Goal: Transaction & Acquisition: Book appointment/travel/reservation

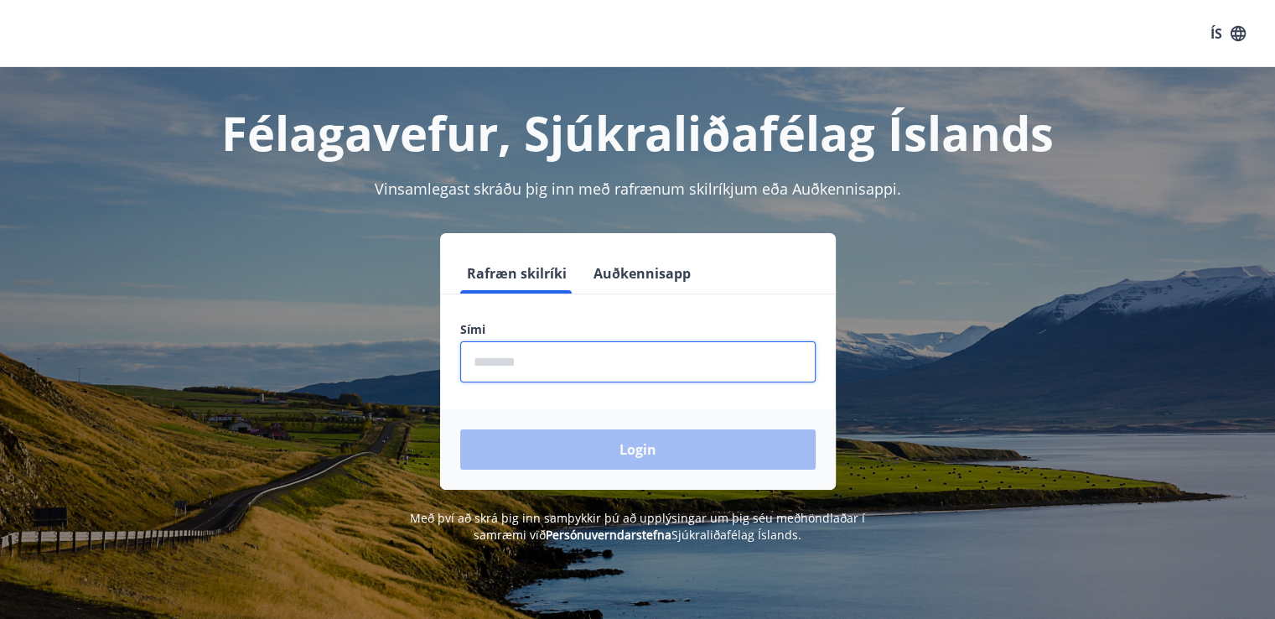
click at [510, 377] on input "phone" at bounding box center [637, 361] width 355 height 41
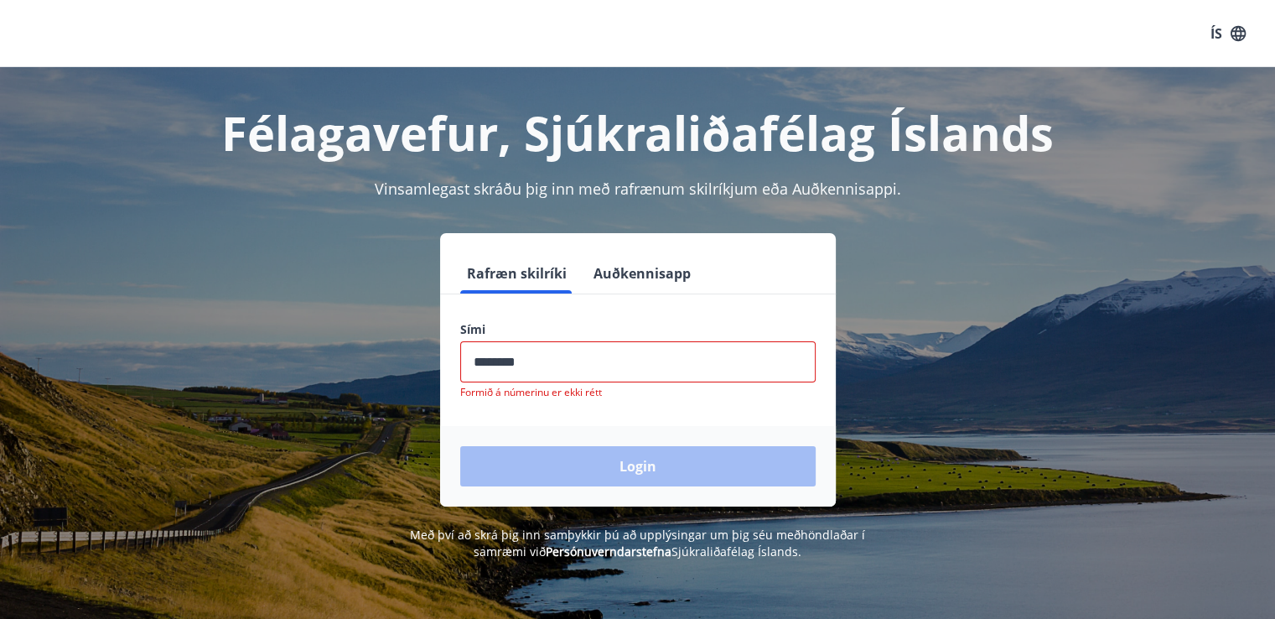
click at [558, 434] on div "Login" at bounding box center [638, 466] width 396 height 80
click at [503, 363] on input "phone" at bounding box center [637, 361] width 355 height 41
click at [547, 367] on input "phone" at bounding box center [637, 361] width 355 height 41
type input "********"
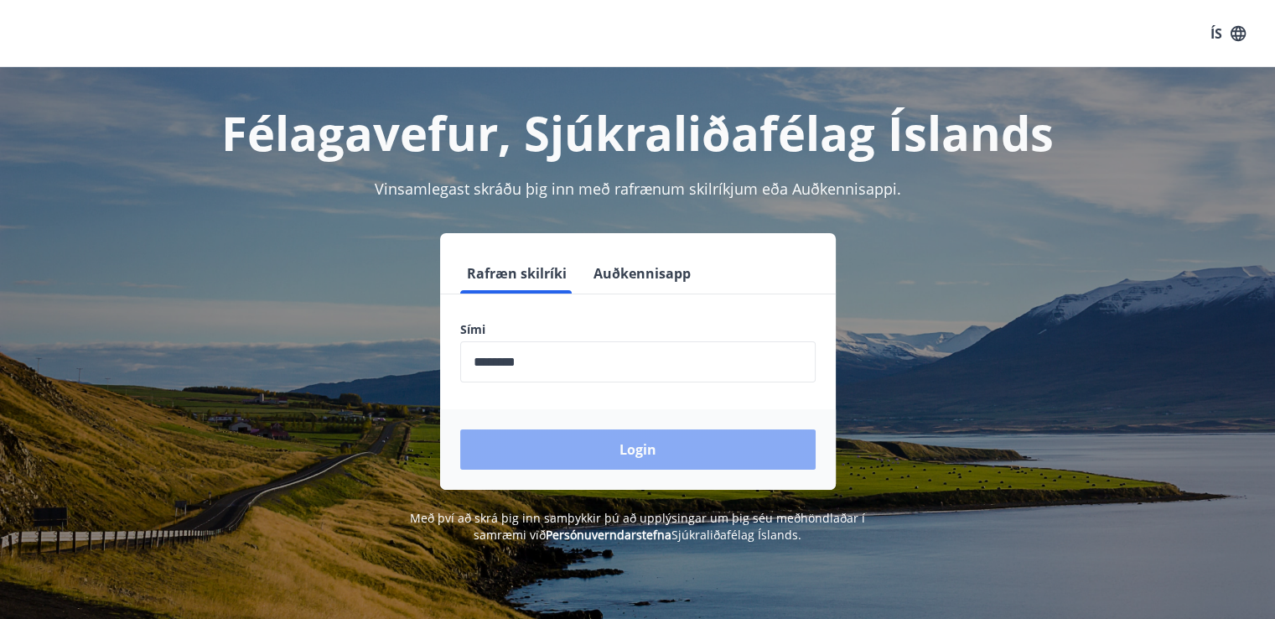
click at [581, 449] on button "Login" at bounding box center [637, 449] width 355 height 40
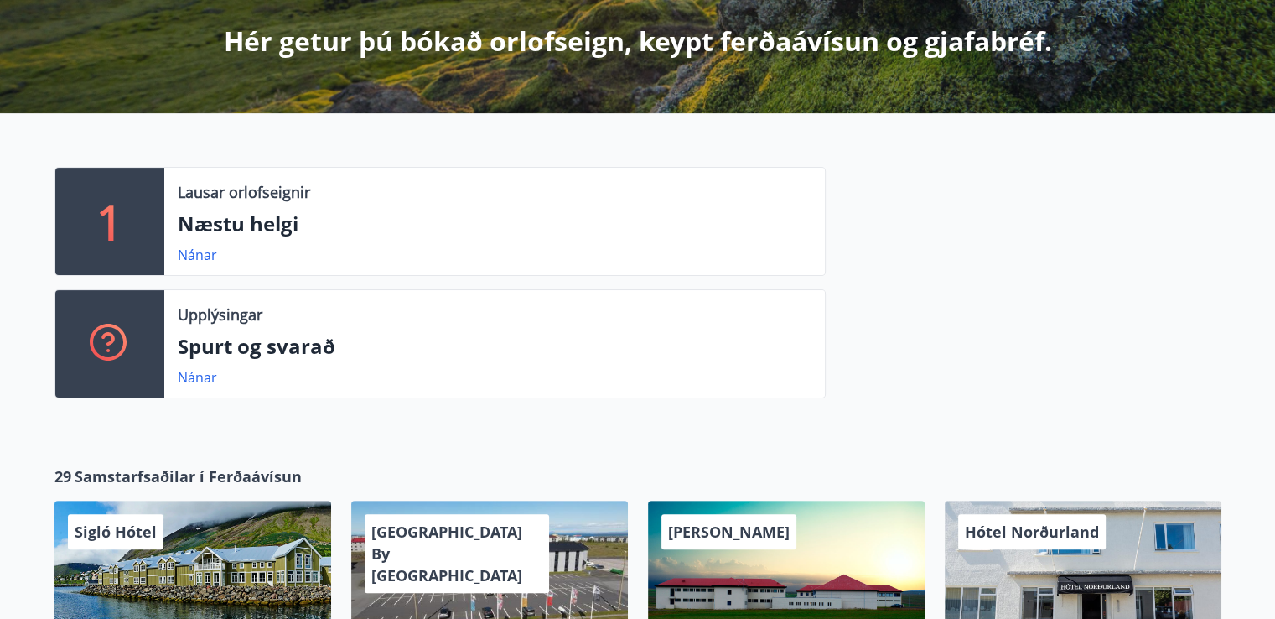
scroll to position [402, 0]
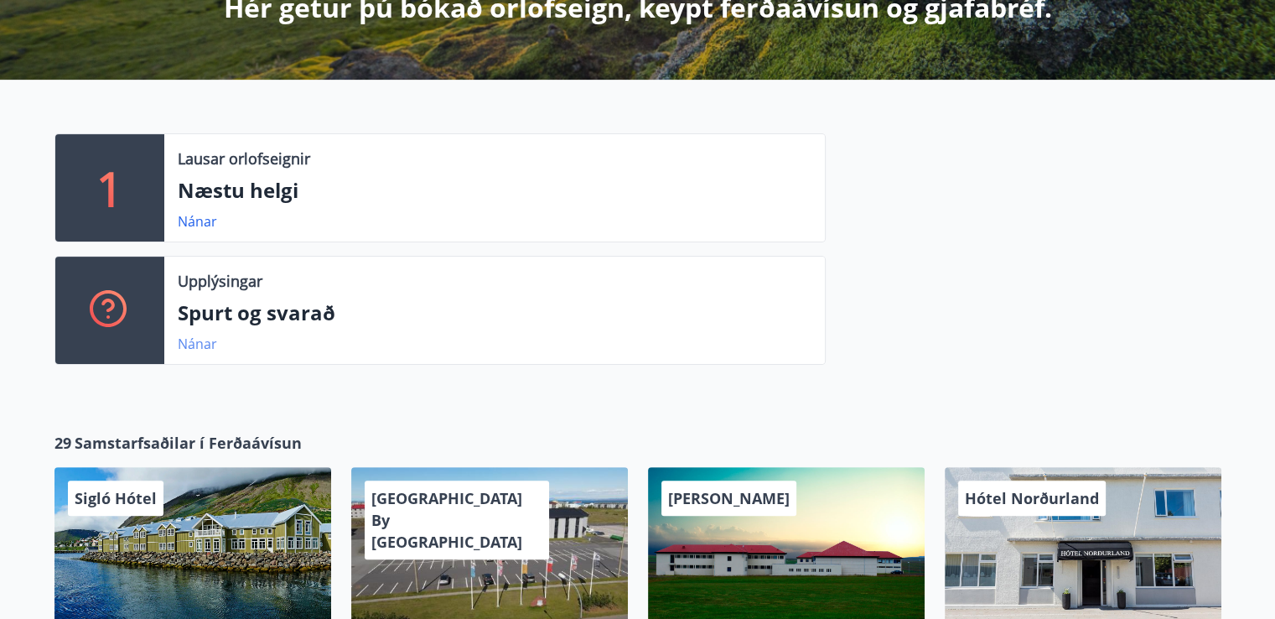
click at [198, 340] on link "Nánar" at bounding box center [197, 343] width 39 height 18
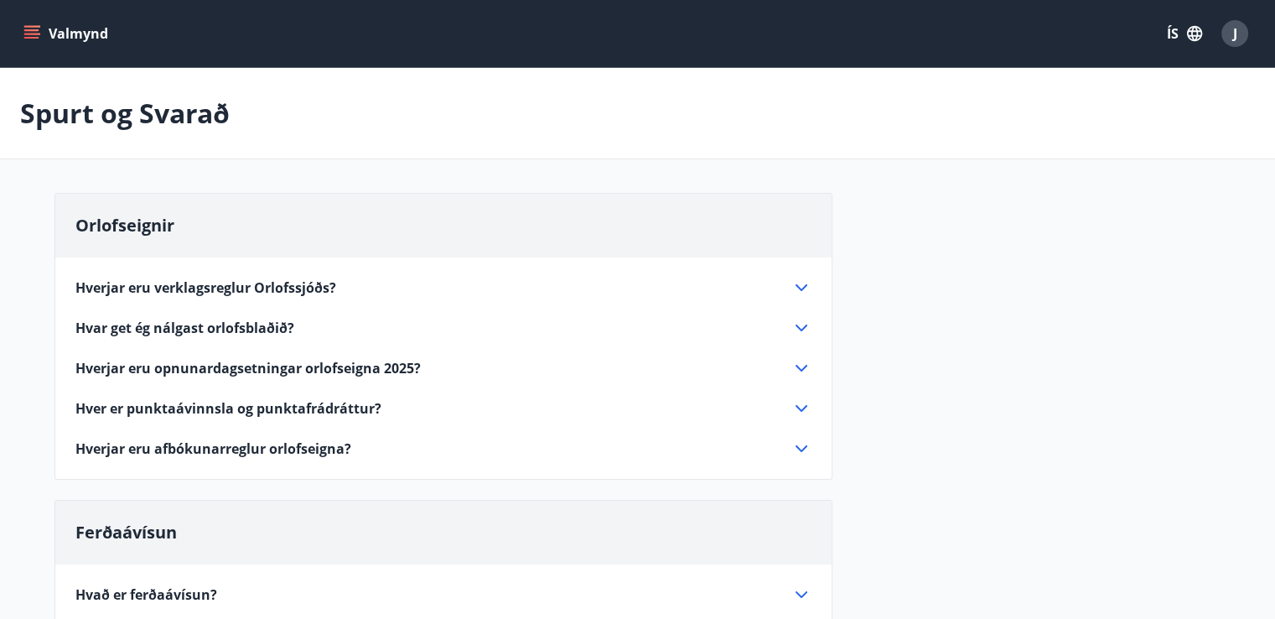
click at [29, 24] on button "Valmynd" at bounding box center [67, 33] width 95 height 30
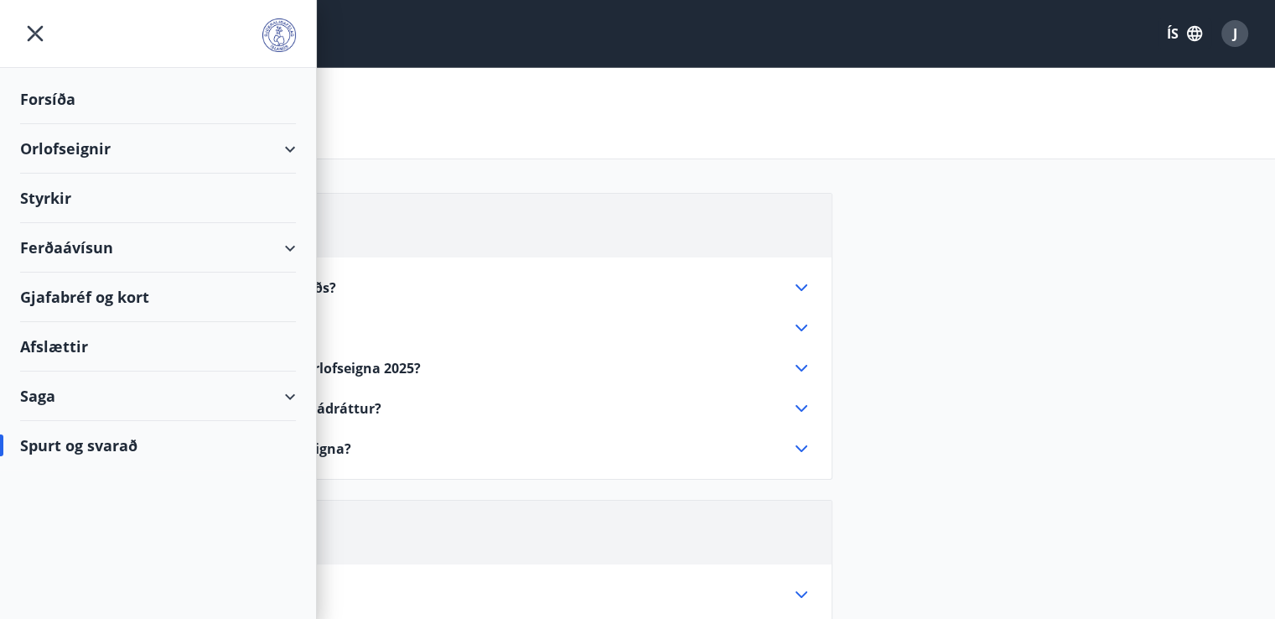
click at [286, 147] on div "Orlofseignir" at bounding box center [158, 148] width 276 height 49
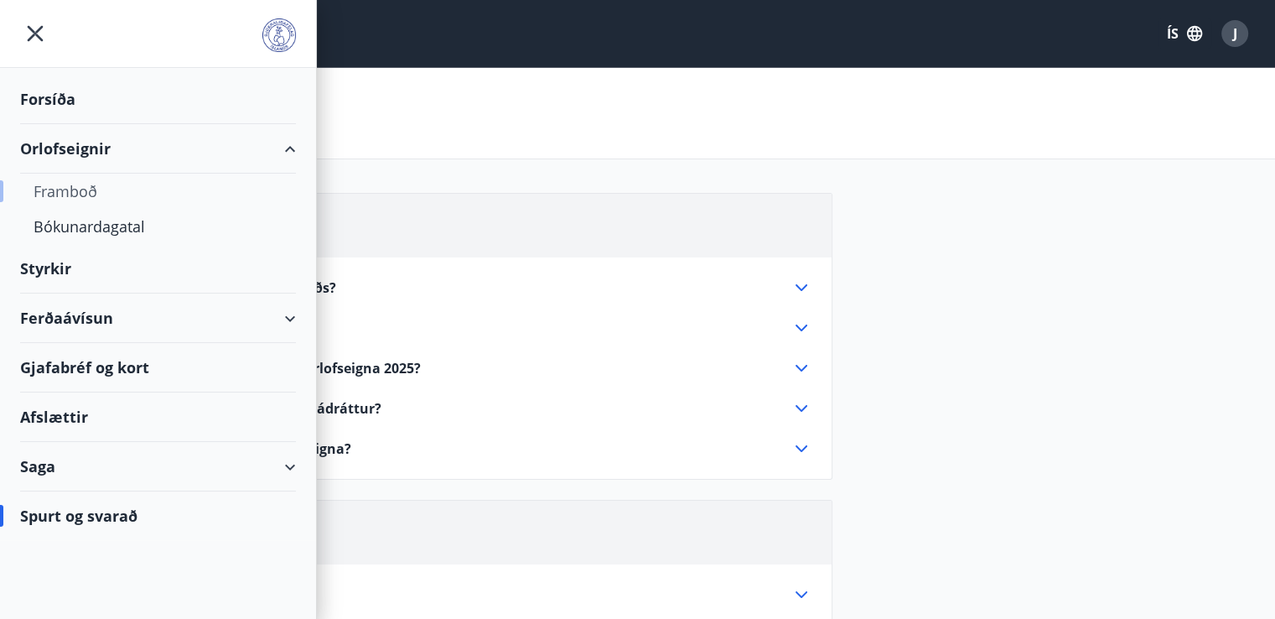
click at [80, 189] on div "Framboð" at bounding box center [158, 191] width 249 height 35
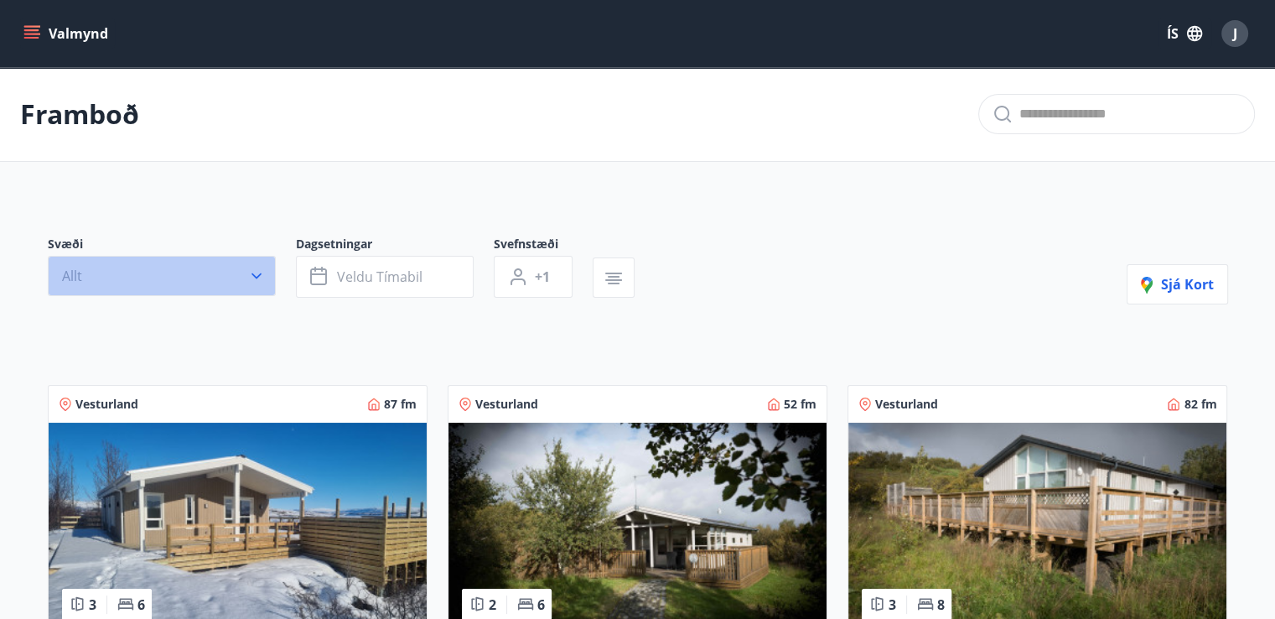
click at [256, 275] on icon "button" at bounding box center [256, 275] width 17 height 17
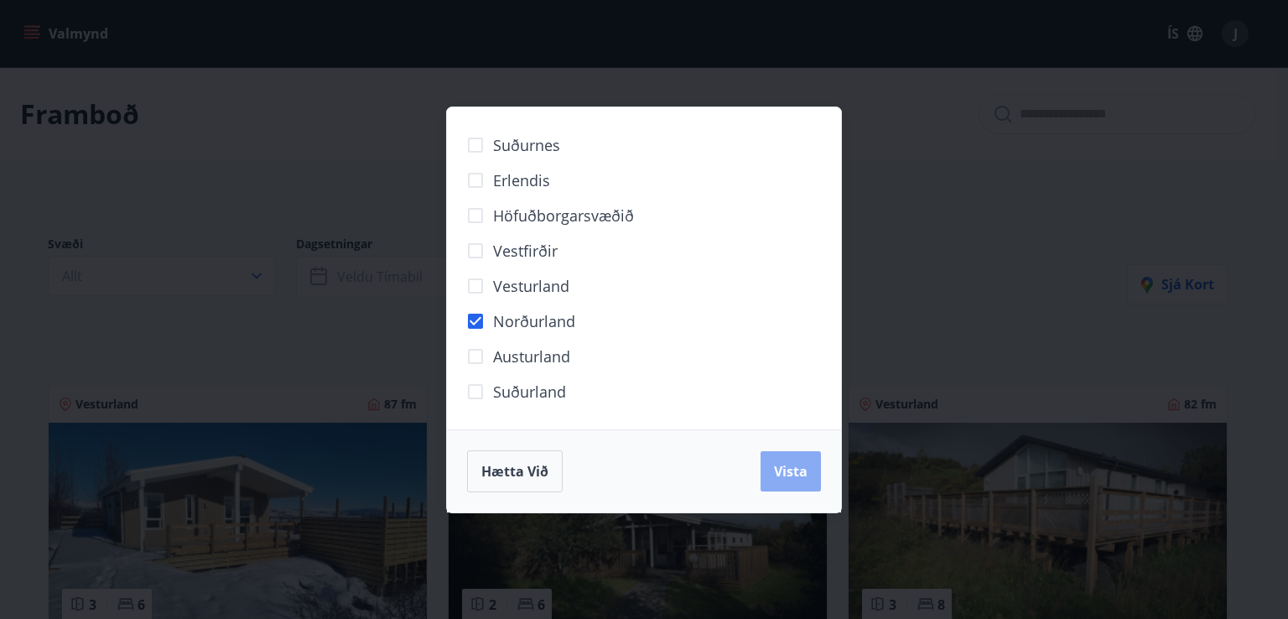
click at [792, 467] on span "Vista" at bounding box center [791, 471] width 34 height 18
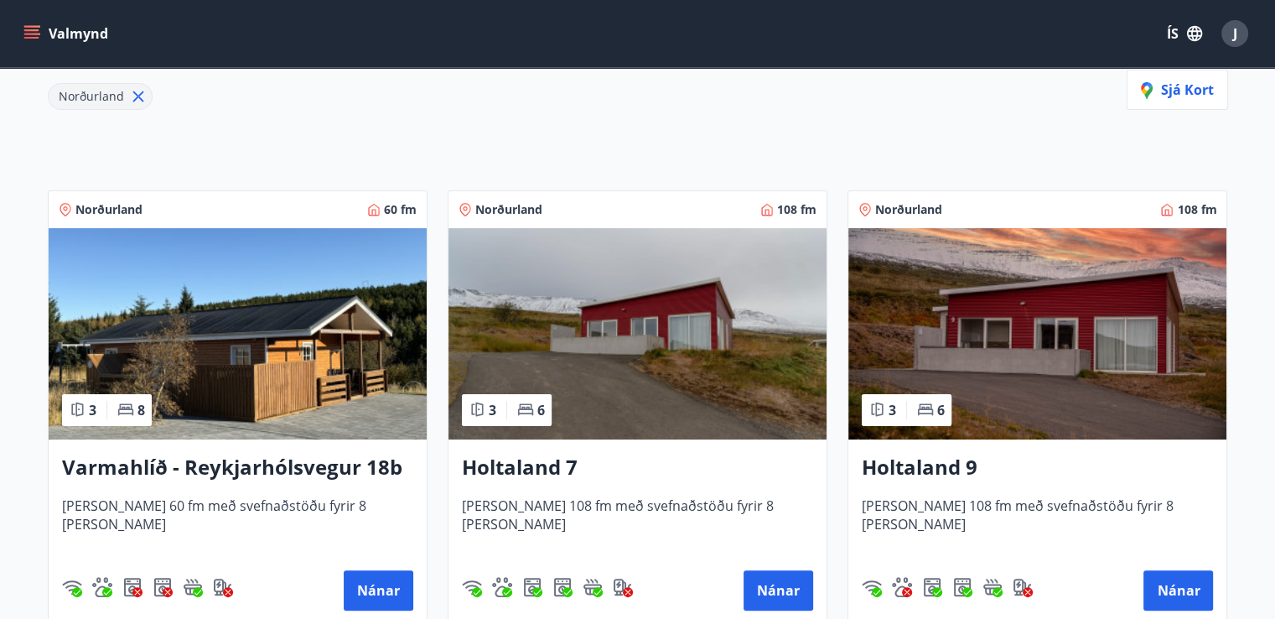
scroll to position [268, 0]
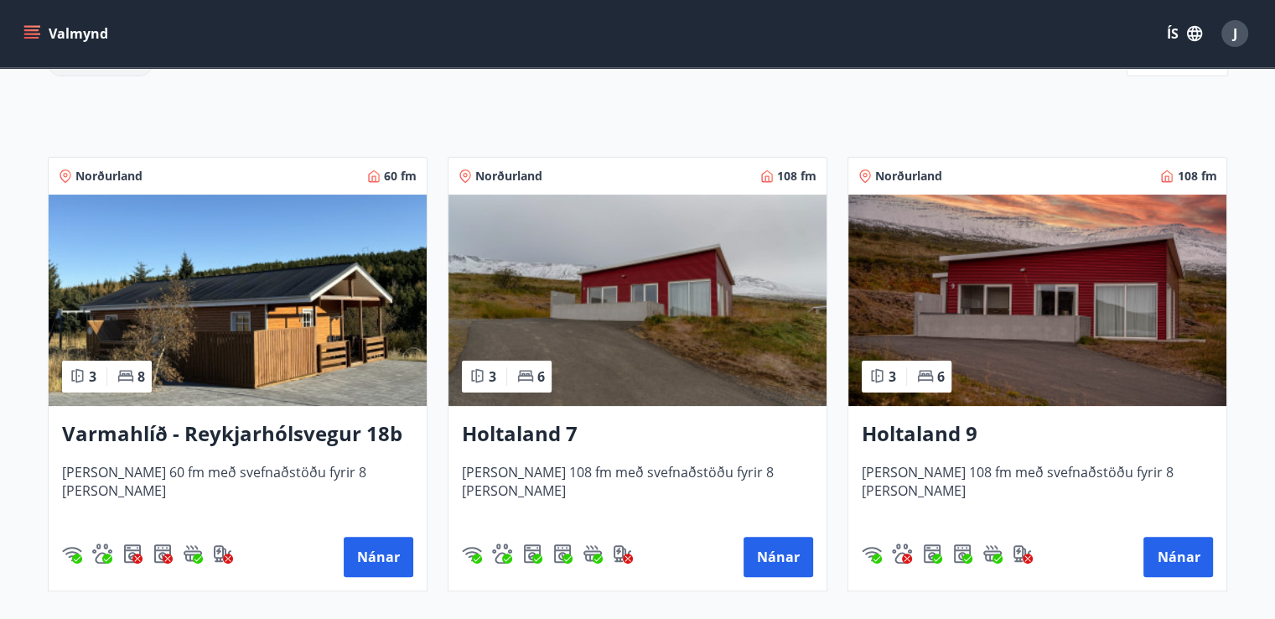
click at [558, 425] on h3 "Holtaland 7" at bounding box center [637, 434] width 351 height 30
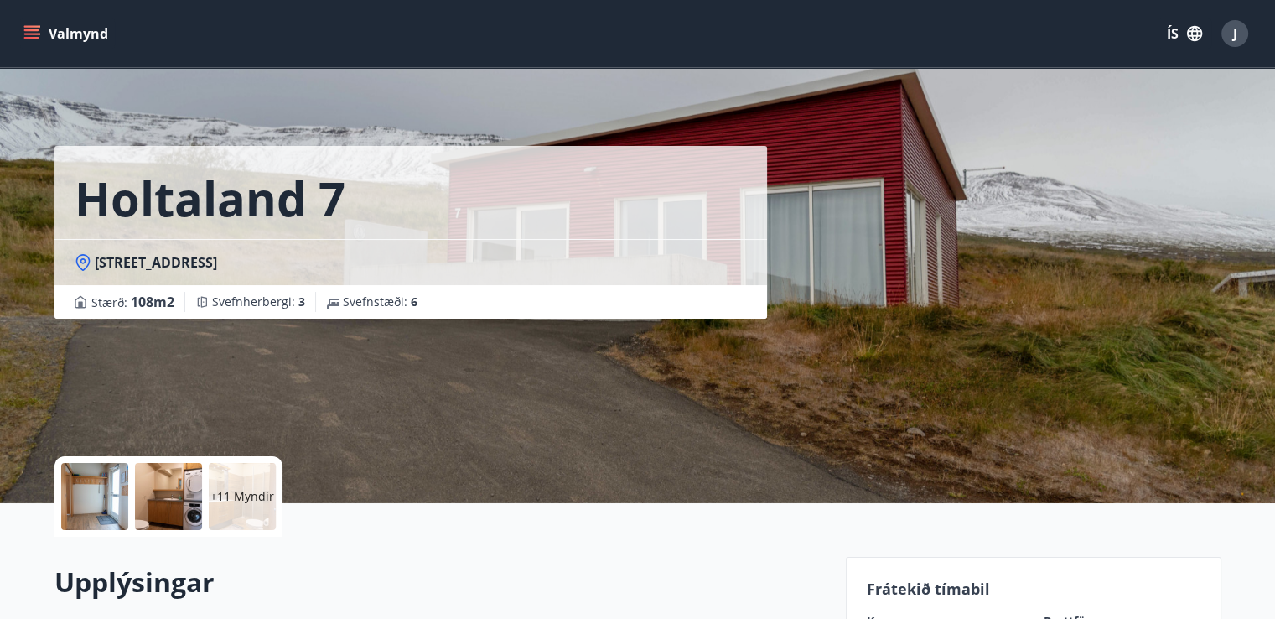
click at [166, 506] on div at bounding box center [168, 496] width 67 height 67
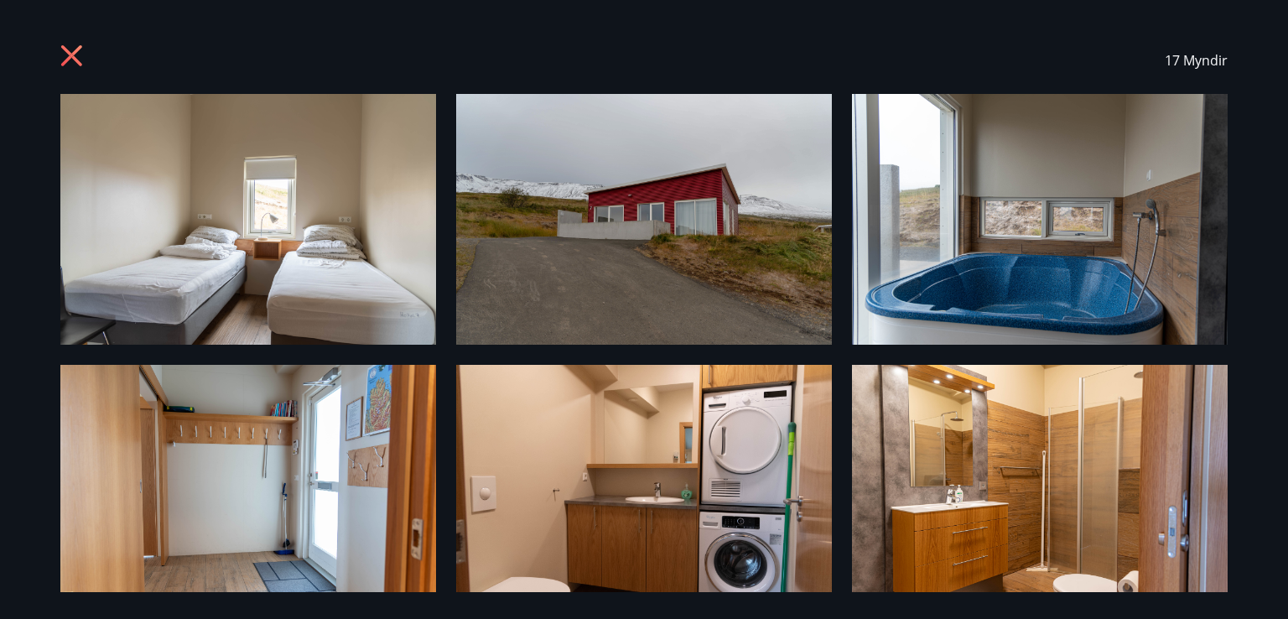
click at [1283, 568] on div "17 Myndir" at bounding box center [644, 309] width 1288 height 619
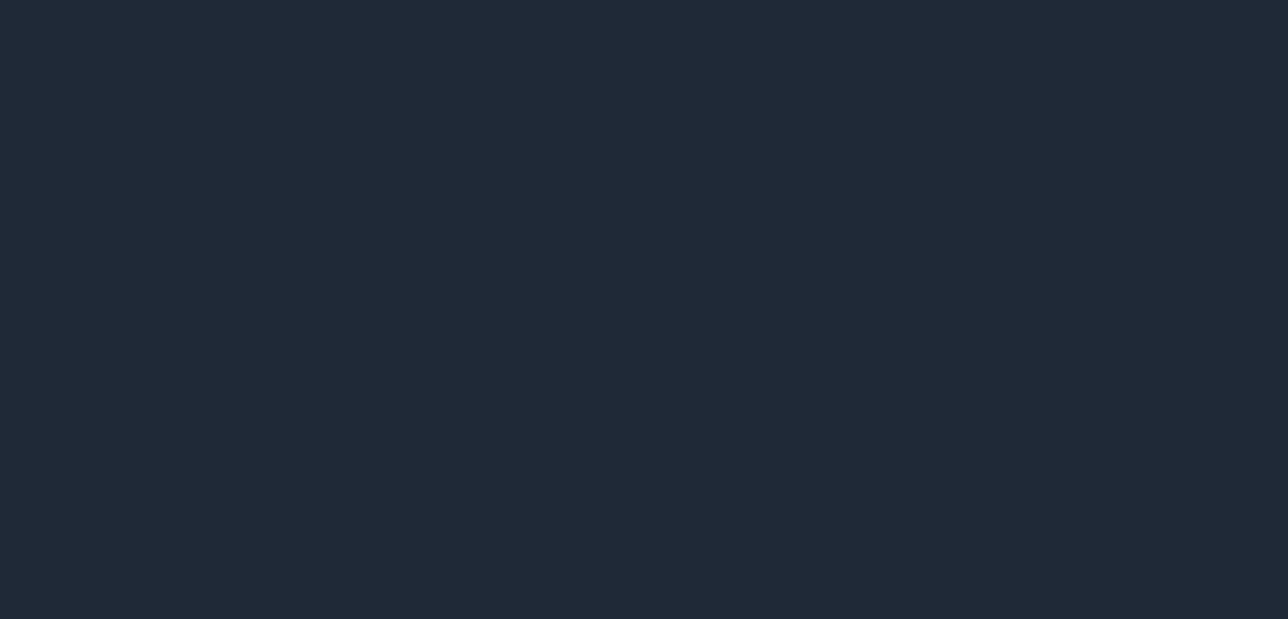
click at [1283, 568] on div "17 Myndir" at bounding box center [644, 309] width 1288 height 619
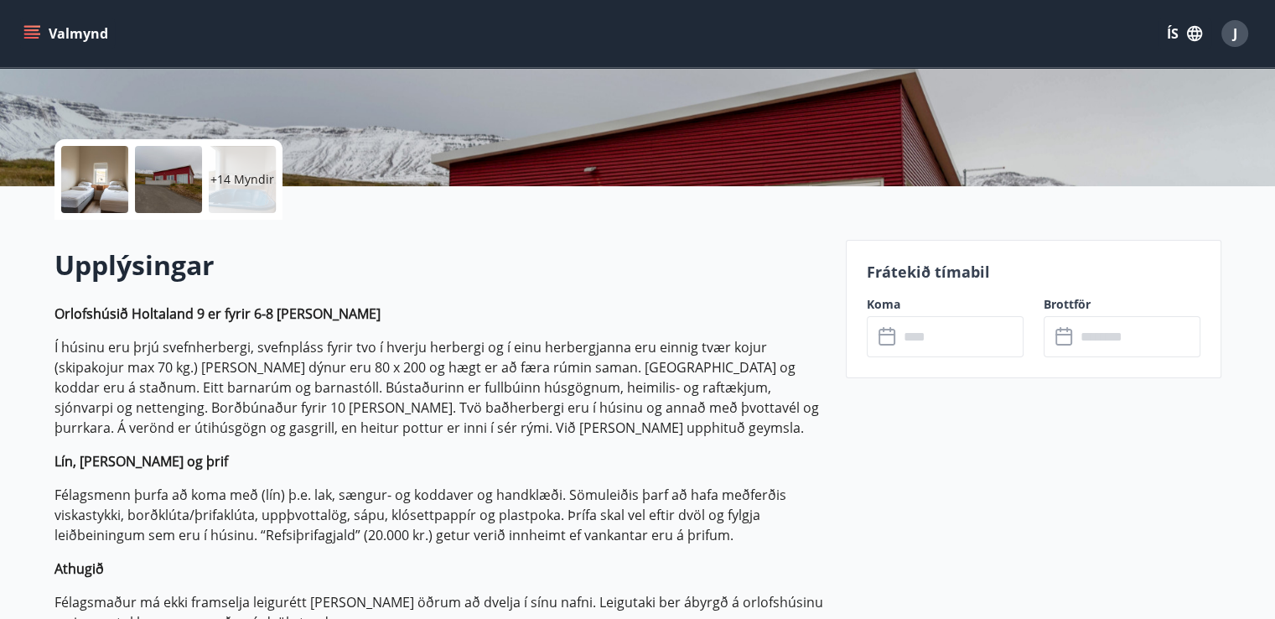
scroll to position [325, 0]
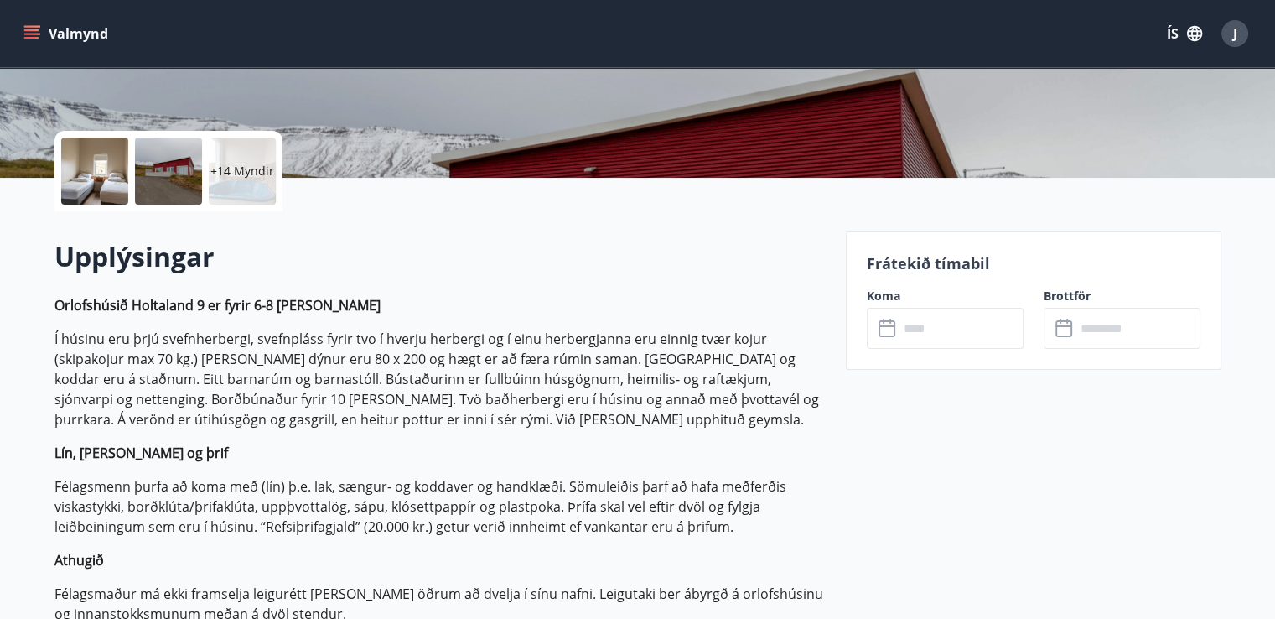
click at [889, 325] on icon at bounding box center [887, 326] width 17 height 2
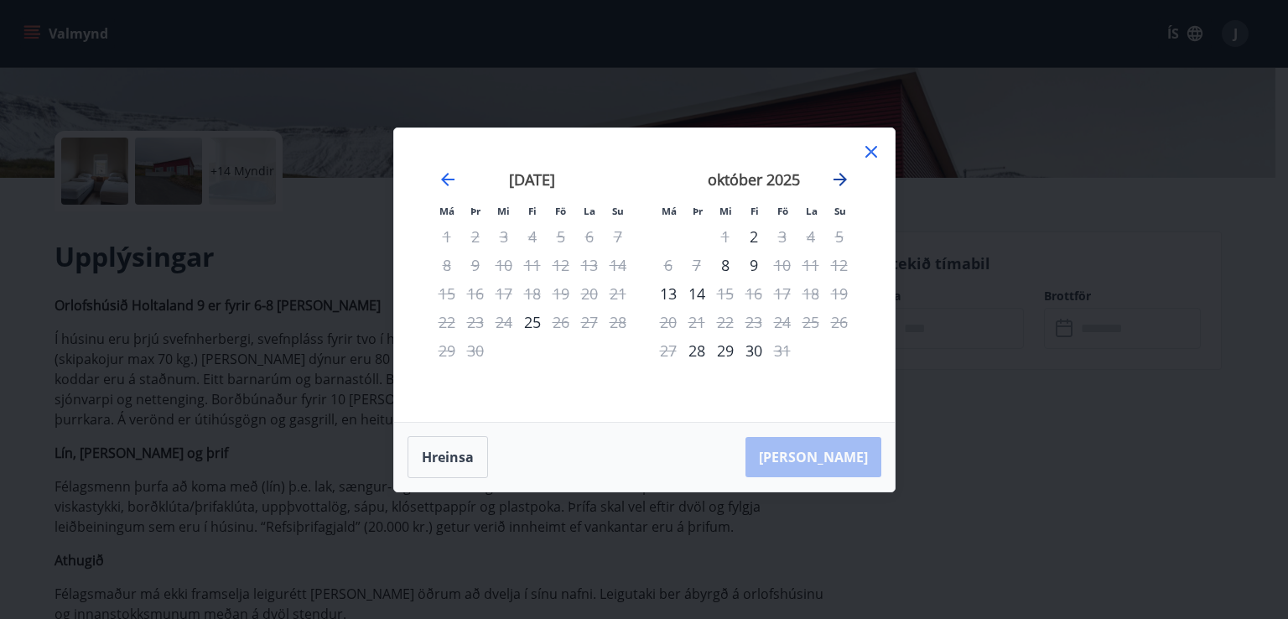
click at [832, 174] on icon "Move forward to switch to the next month." at bounding box center [840, 179] width 20 height 20
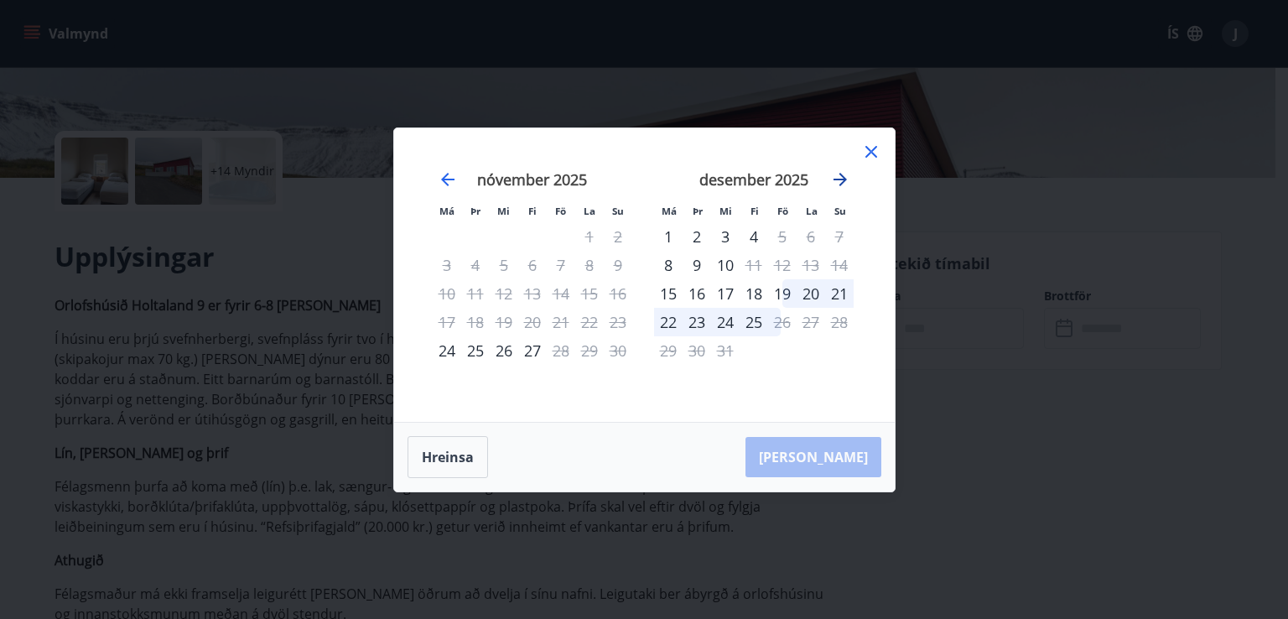
click at [832, 174] on icon "Move forward to switch to the next month." at bounding box center [840, 179] width 20 height 20
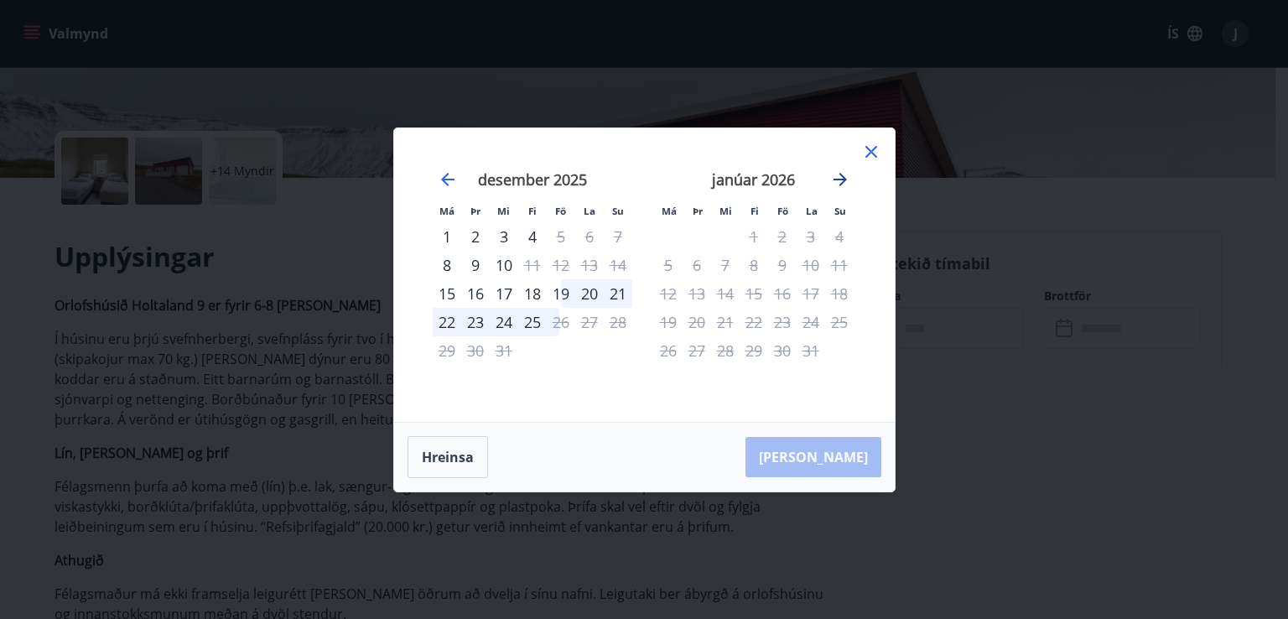
click at [842, 178] on icon "Move forward to switch to the next month." at bounding box center [839, 179] width 13 height 13
click at [837, 179] on icon "Move forward to switch to the next month." at bounding box center [839, 179] width 13 height 13
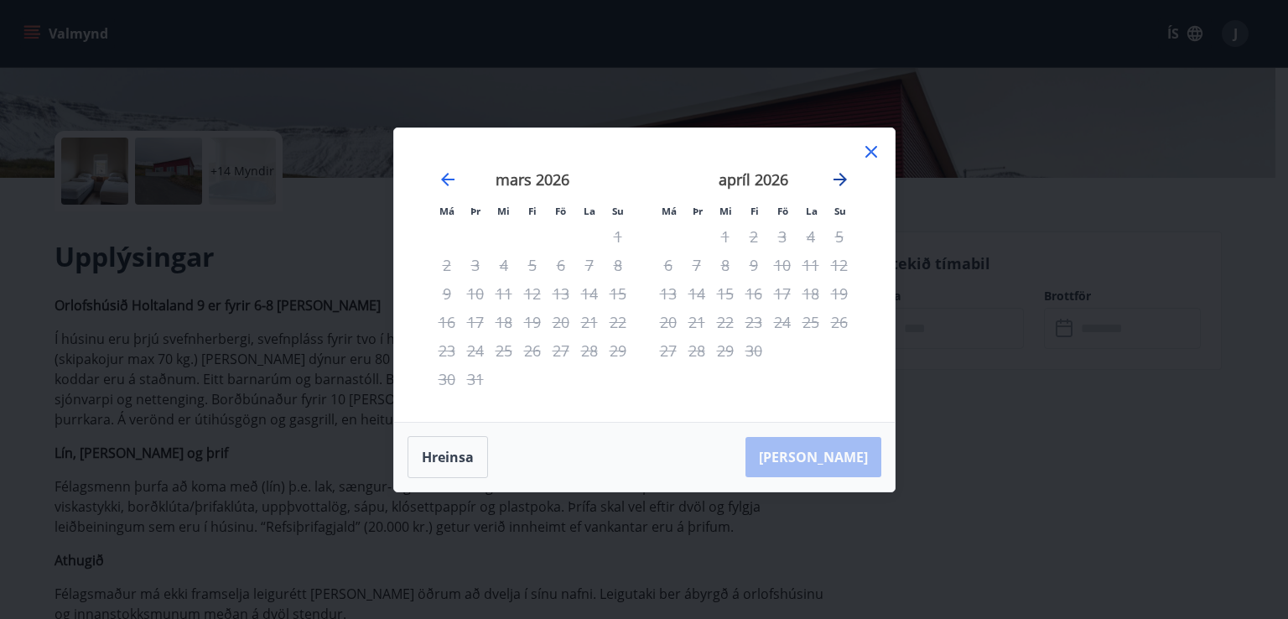
click at [837, 179] on icon "Move forward to switch to the next month." at bounding box center [839, 179] width 13 height 13
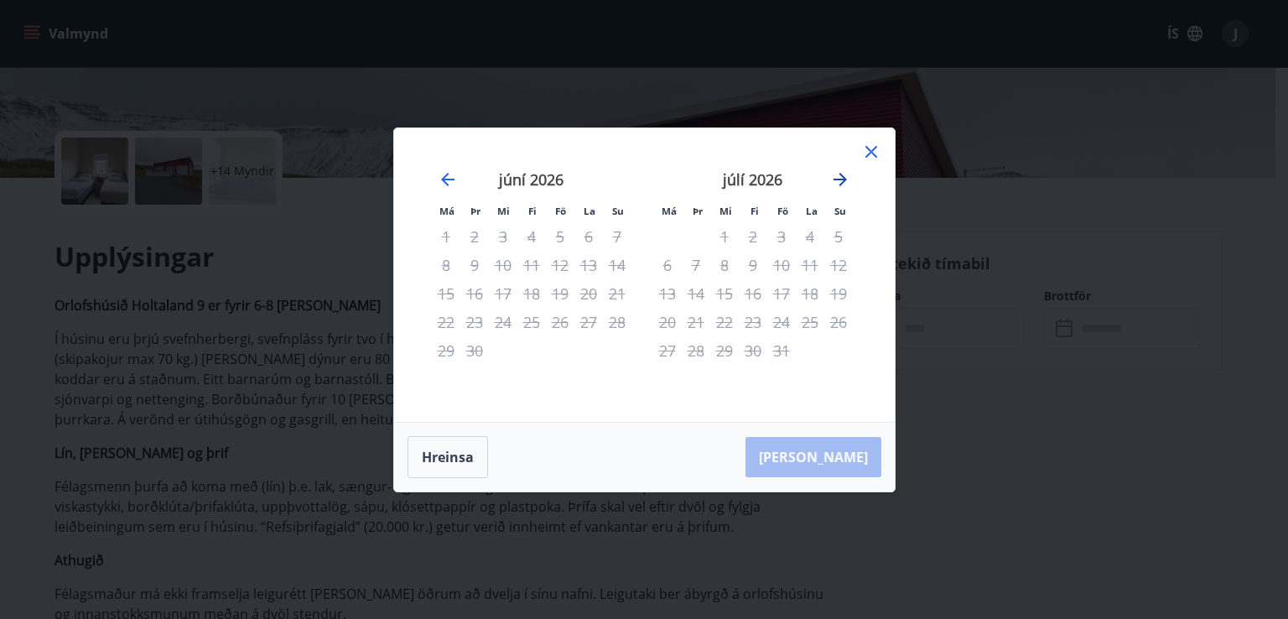
click at [837, 179] on icon "Move forward to switch to the next month." at bounding box center [839, 179] width 13 height 13
click at [870, 158] on icon at bounding box center [871, 152] width 20 height 20
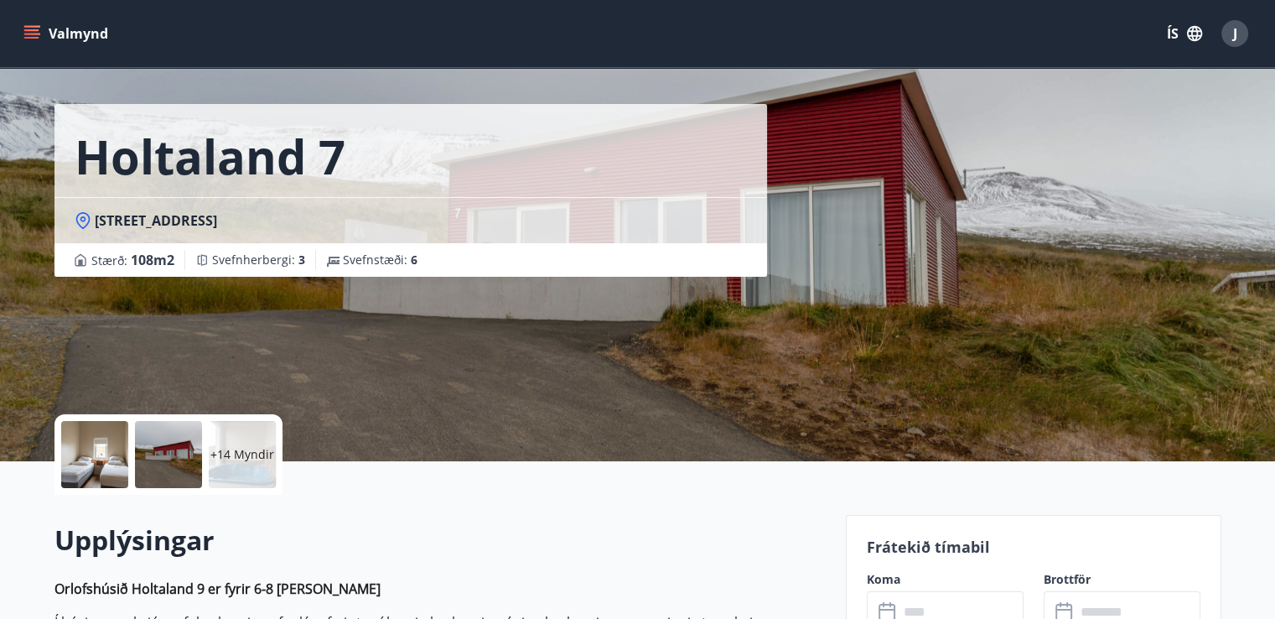
scroll to position [0, 0]
